Goal: Transaction & Acquisition: Purchase product/service

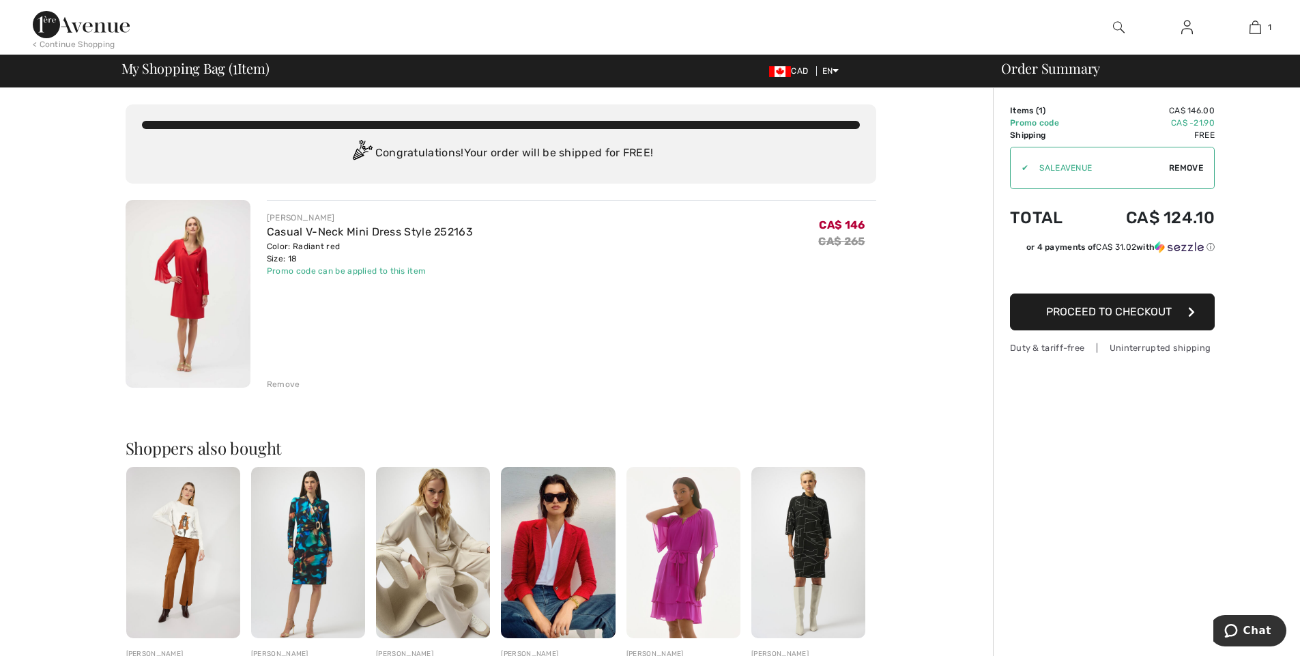
click at [1115, 317] on span "Proceed to Checkout" at bounding box center [1109, 311] width 126 height 13
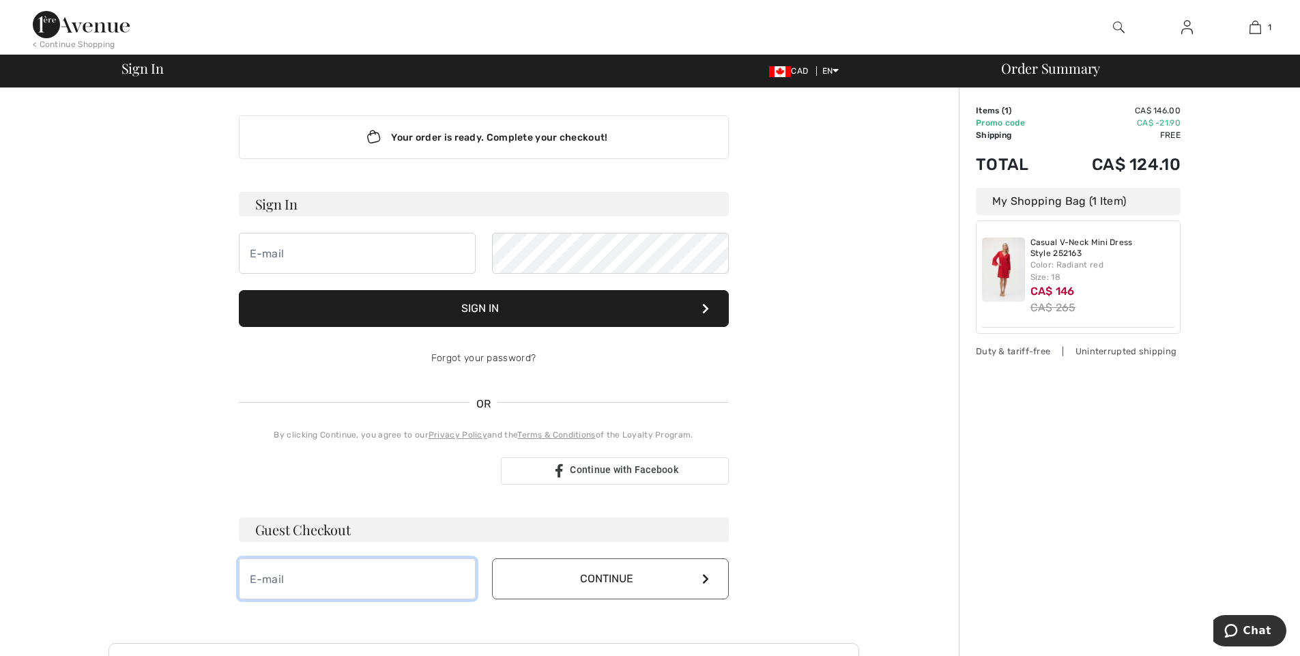
click at [354, 588] on input "email" at bounding box center [357, 578] width 237 height 41
type input "nurseland@gmail.com"
click at [705, 575] on icon at bounding box center [705, 578] width 7 height 11
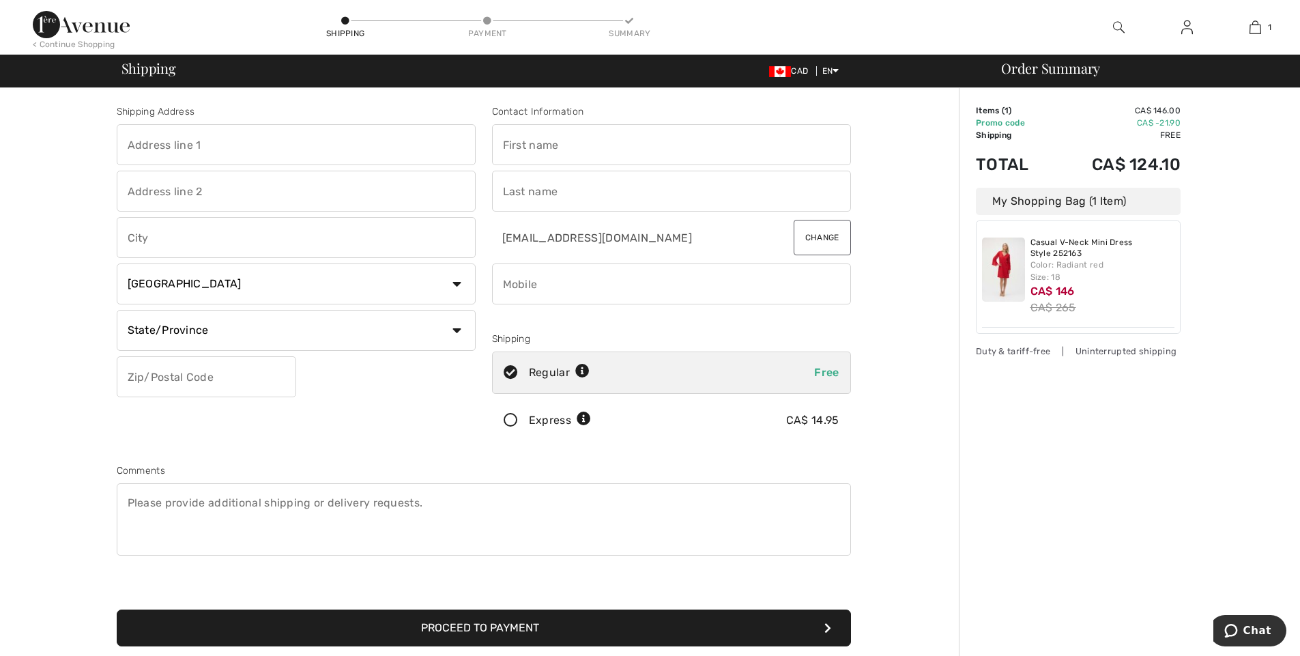
click at [312, 156] on input "text" at bounding box center [296, 144] width 359 height 41
type input "1550 Danforth Rd"
type input "Hillier"
type input "K0K 2J0"
type input "Kenda"
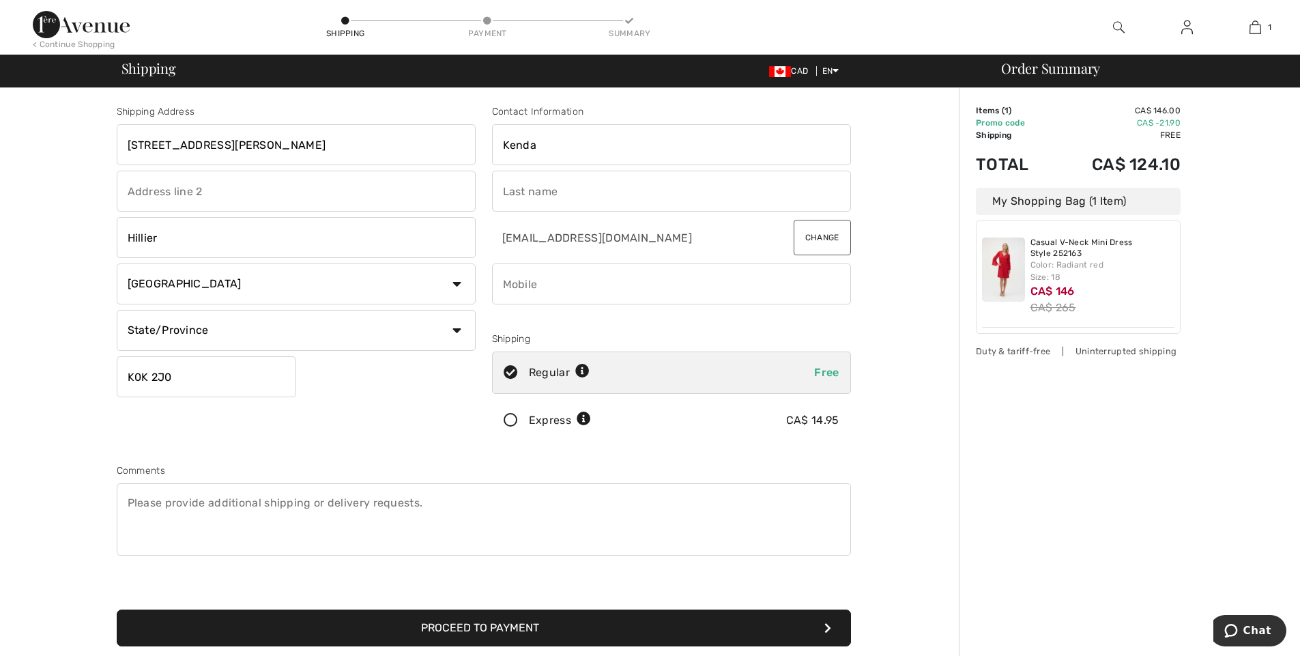
type input "Nurse"
type input "9056911969"
type input "K0K2J0"
click at [456, 332] on select "State/Province Alberta British Columbia Manitoba New Brunswick Newfoundland and…" at bounding box center [296, 330] width 359 height 41
select select "ON"
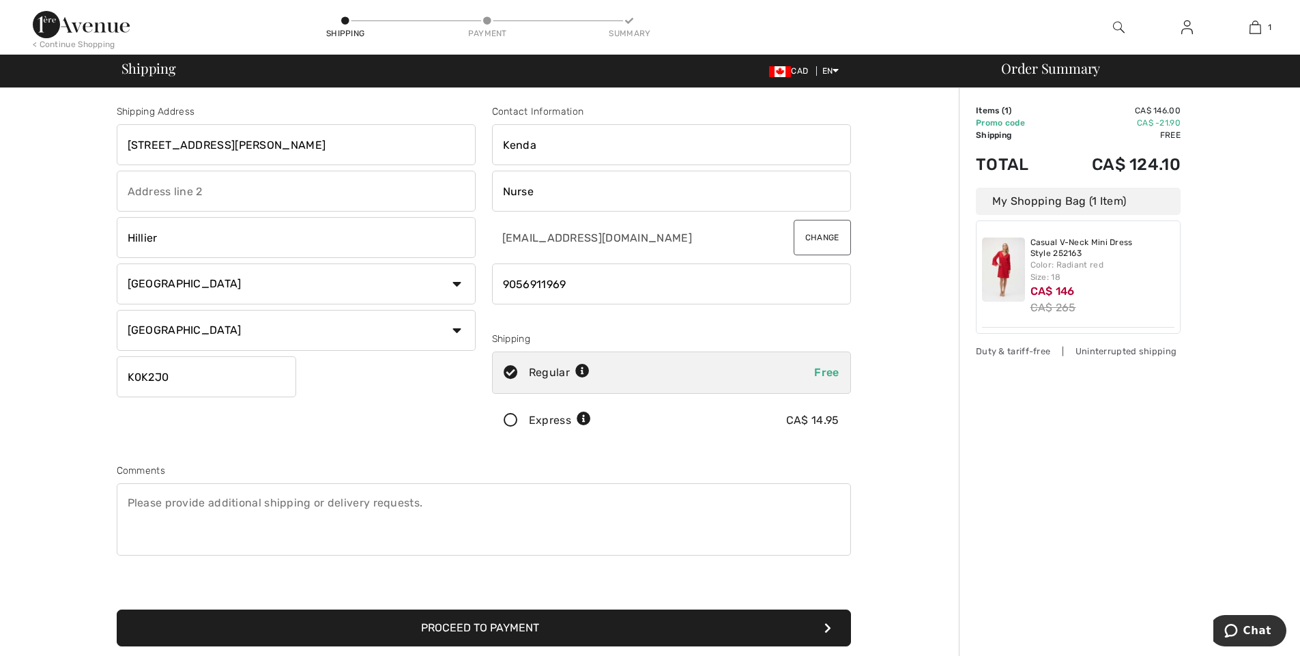
click at [117, 310] on select "State/Province Alberta British Columbia Manitoba New Brunswick Newfoundland and…" at bounding box center [296, 330] width 359 height 41
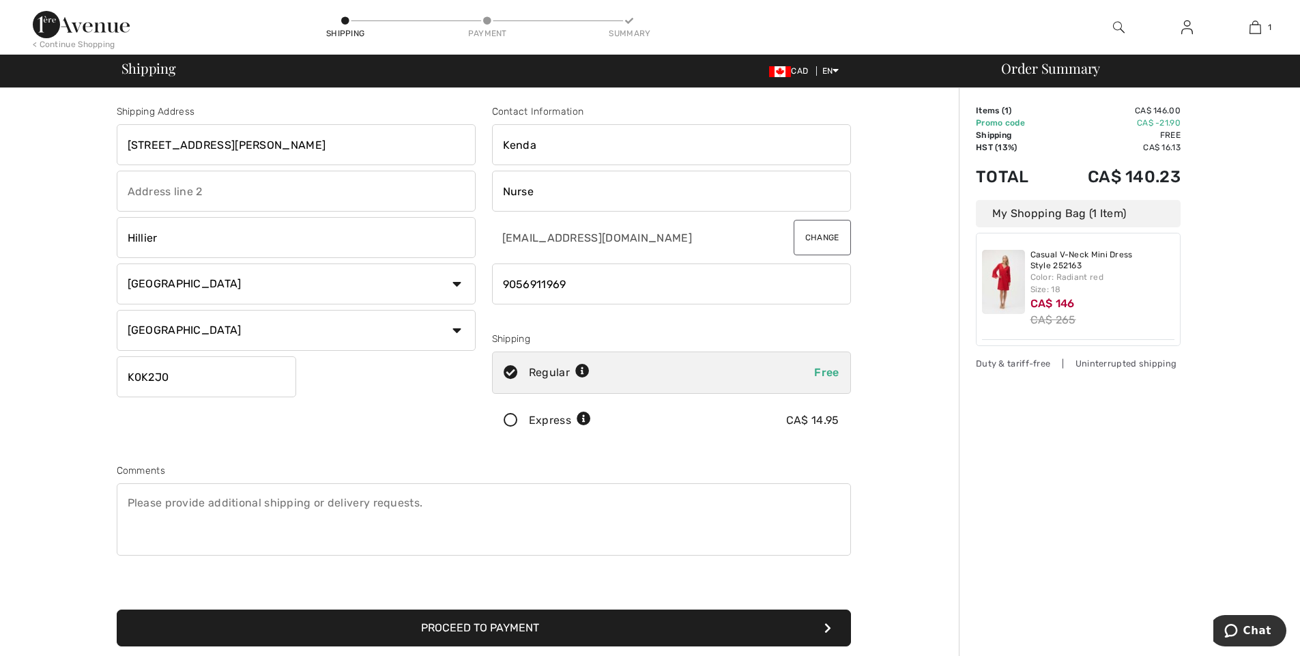
click at [763, 620] on button "Proceed to Payment" at bounding box center [484, 627] width 734 height 37
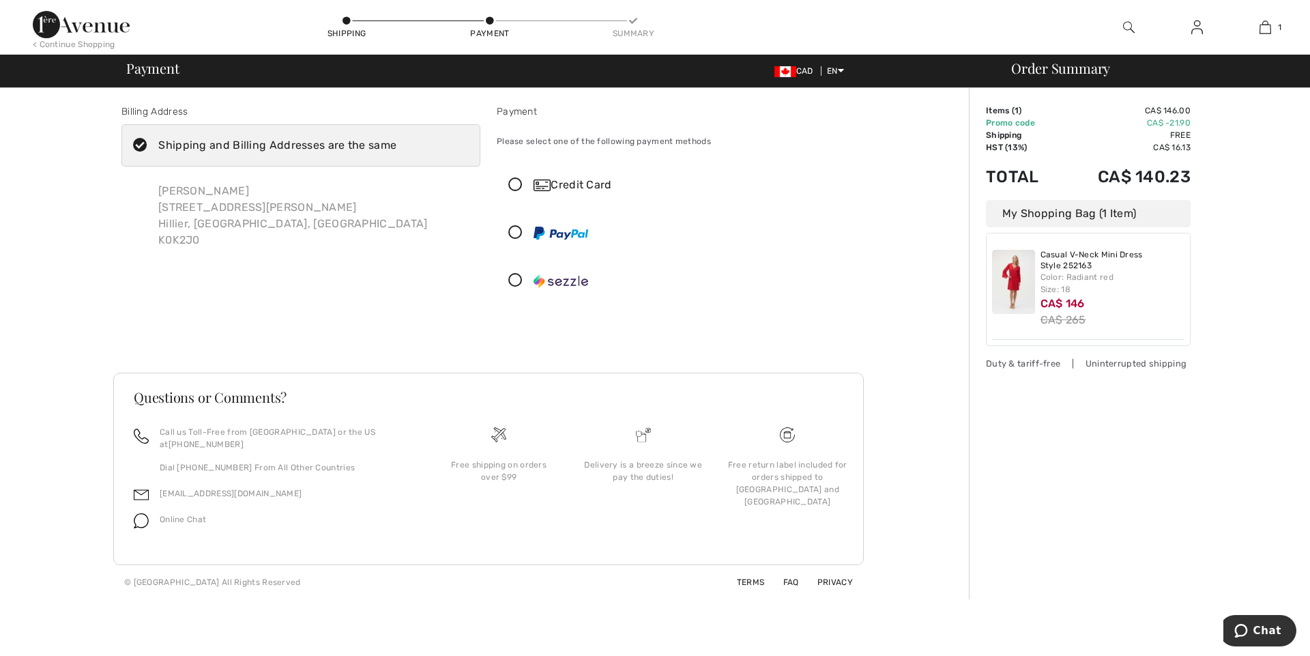
click at [515, 179] on icon at bounding box center [515, 185] width 36 height 14
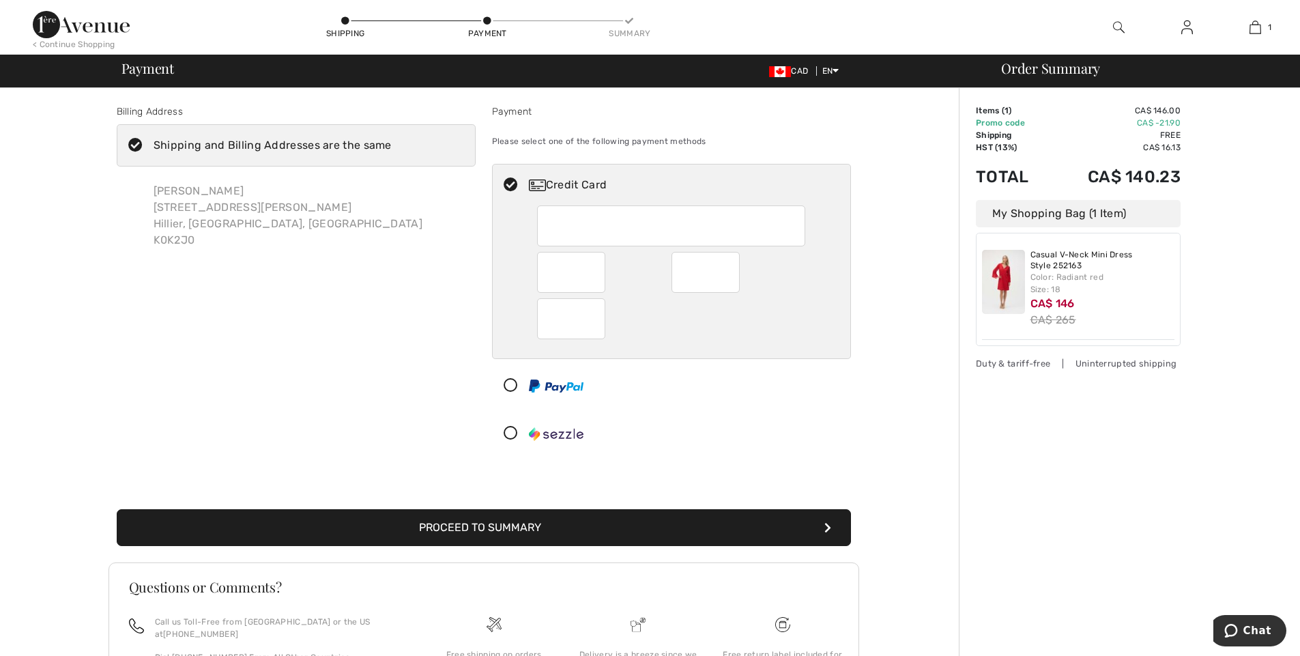
click at [598, 322] on div at bounding box center [571, 318] width 68 height 41
drag, startPoint x: 1296, startPoint y: 306, endPoint x: 1296, endPoint y: 356, distance: 50.5
click at [1296, 355] on div "Order Summary Details Items ( 1 ) CA$ 146.00 Promo code CA$ -21.90 Shipping Fre…" at bounding box center [1129, 438] width 341 height 701
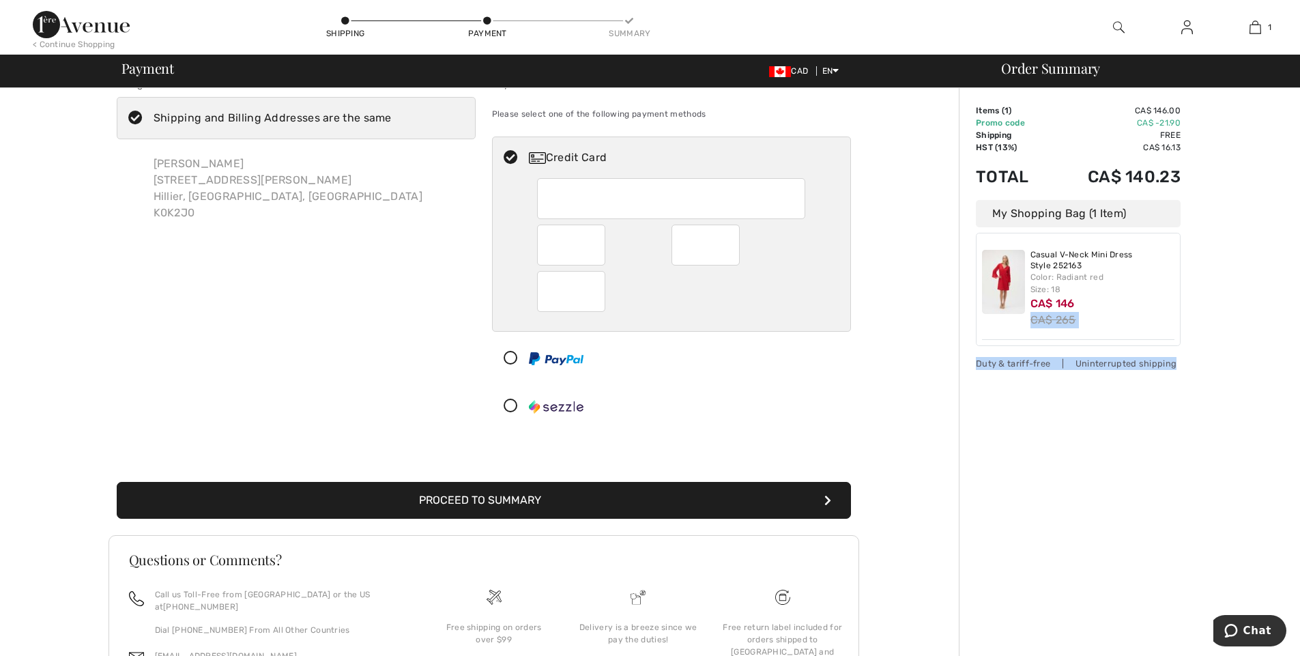
scroll to position [55, 0]
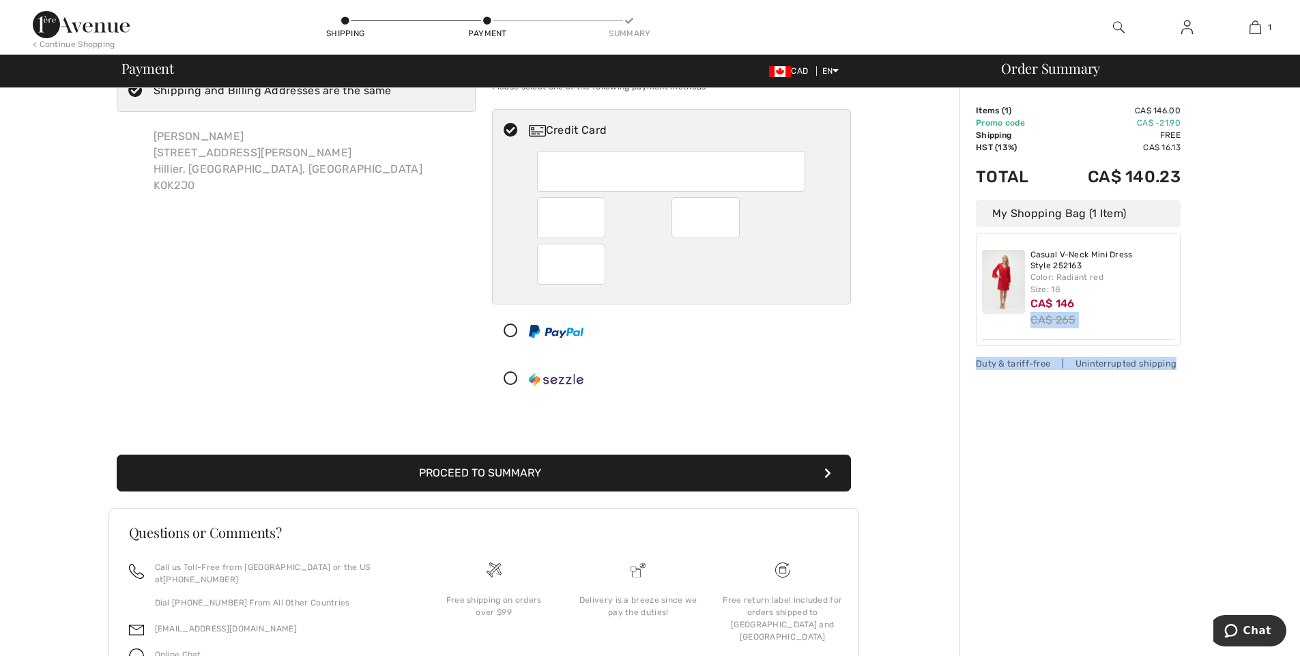
click at [646, 471] on button "Proceed to Summary" at bounding box center [484, 472] width 734 height 37
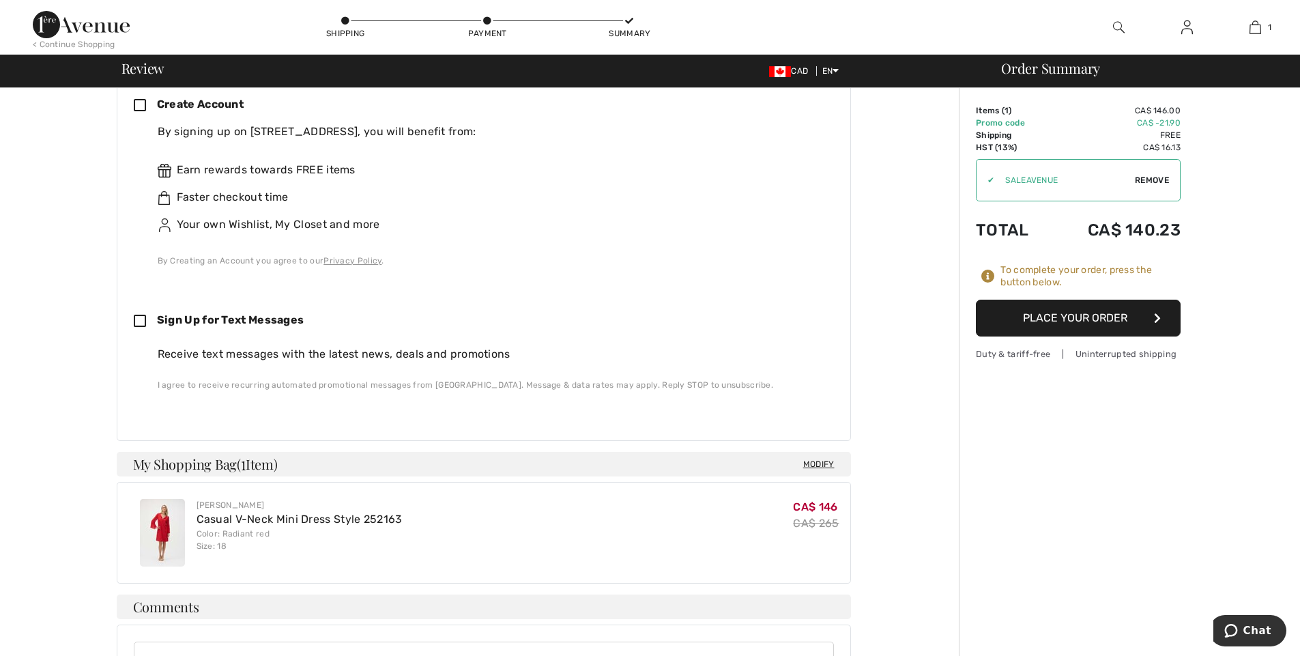
scroll to position [409, 0]
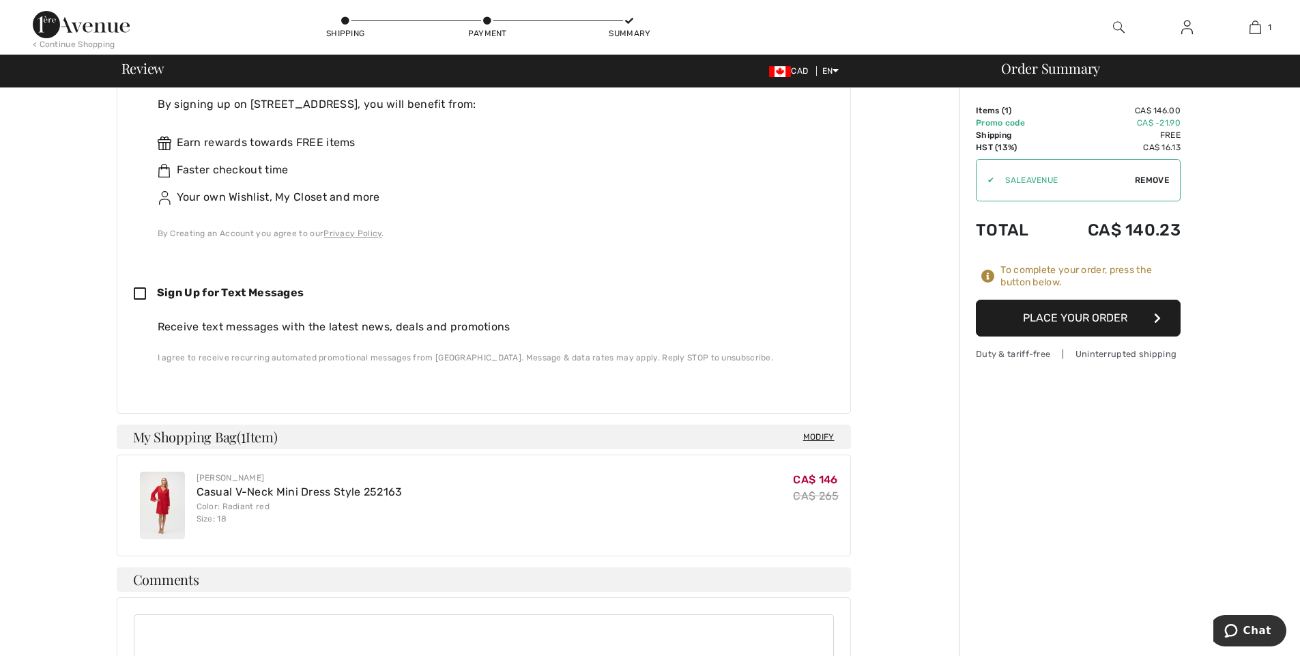
click at [1078, 314] on button "Place Your Order" at bounding box center [1078, 317] width 205 height 37
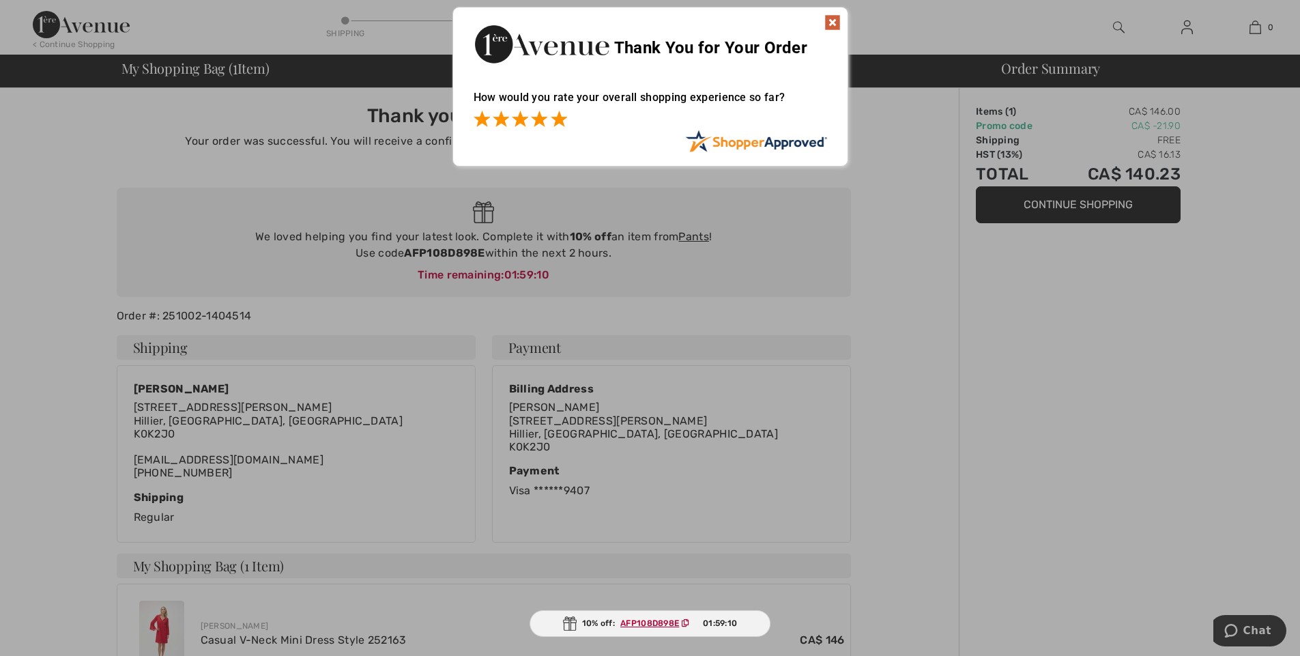
click at [564, 117] on span at bounding box center [559, 119] width 16 height 16
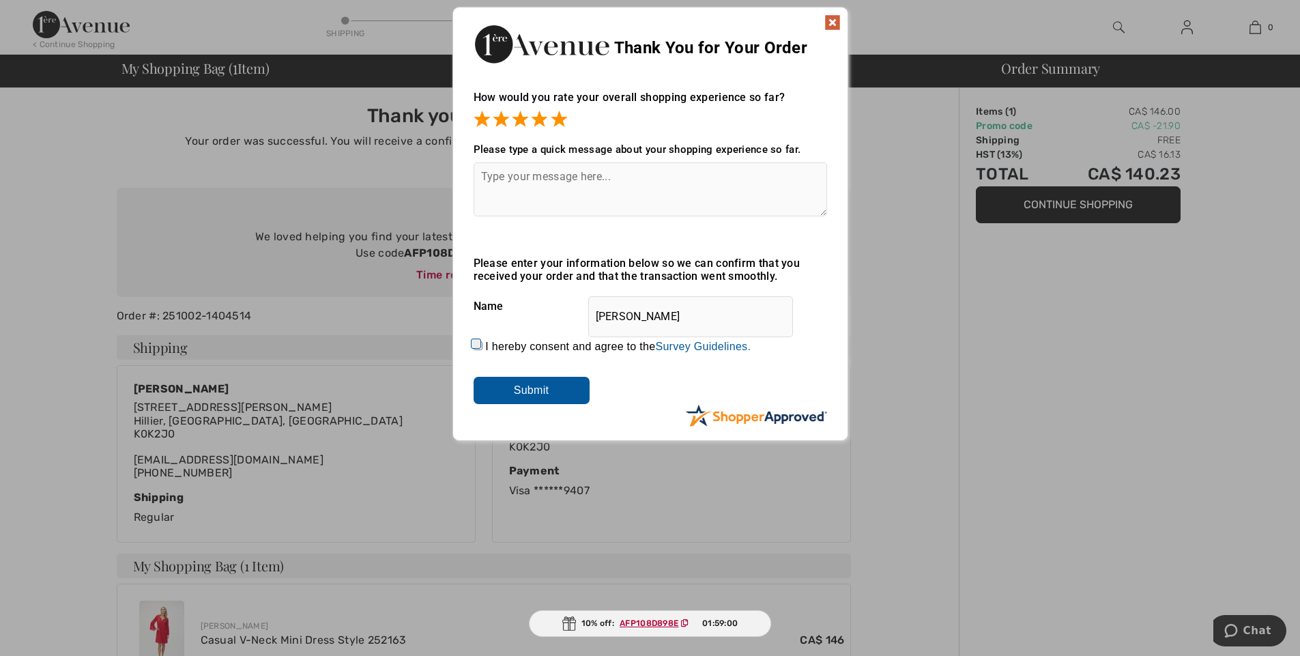
drag, startPoint x: 478, startPoint y: 340, endPoint x: 487, endPoint y: 355, distance: 18.0
click at [479, 341] on input "I hereby consent and agree to the By submitting a review, you grant permission …" at bounding box center [477, 345] width 9 height 9
checkbox input "true"
click at [533, 394] on input "Submit" at bounding box center [531, 390] width 116 height 27
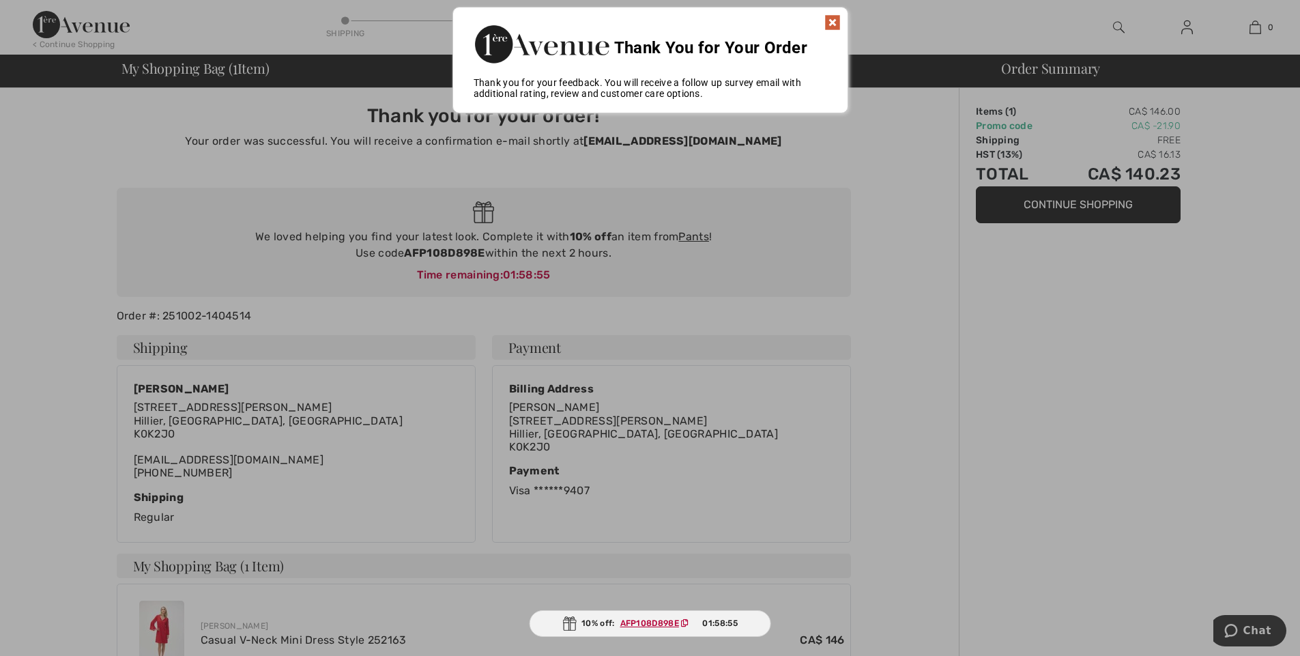
click at [834, 18] on img at bounding box center [832, 22] width 16 height 16
